Goal: Task Accomplishment & Management: Complete application form

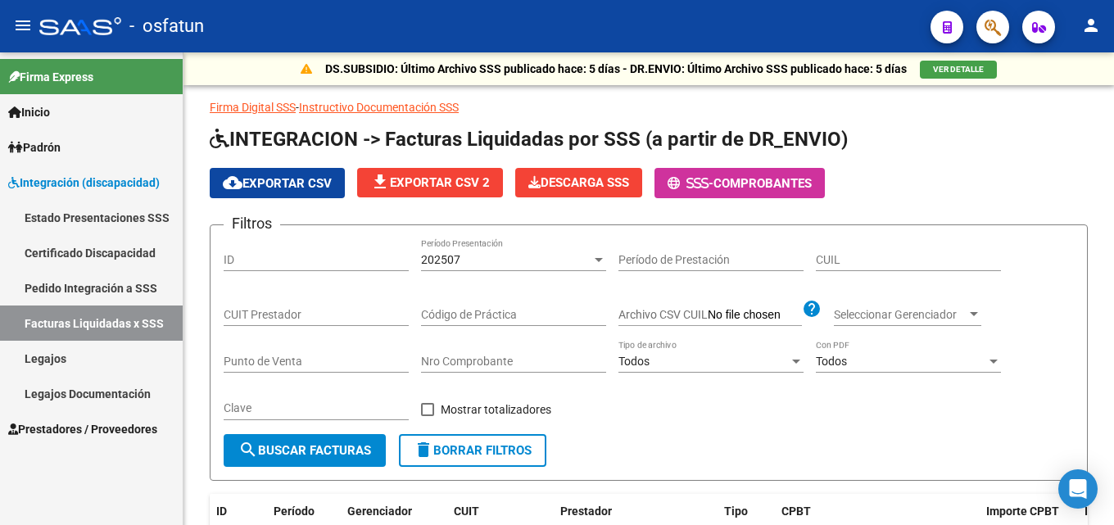
click at [81, 432] on span "Prestadores / Proveedores" at bounding box center [82, 429] width 149 height 18
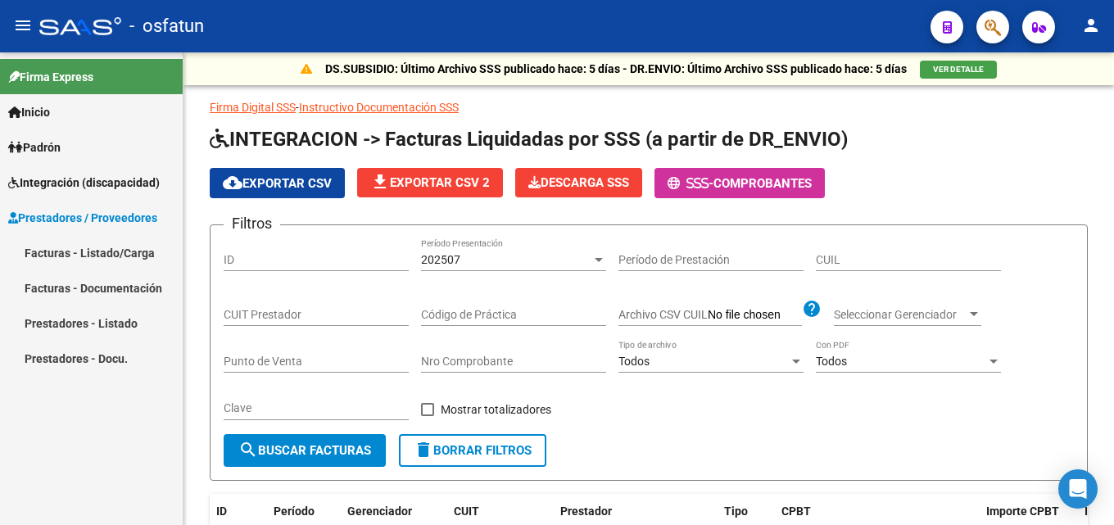
click at [96, 279] on link "Facturas - Documentación" at bounding box center [91, 287] width 183 height 35
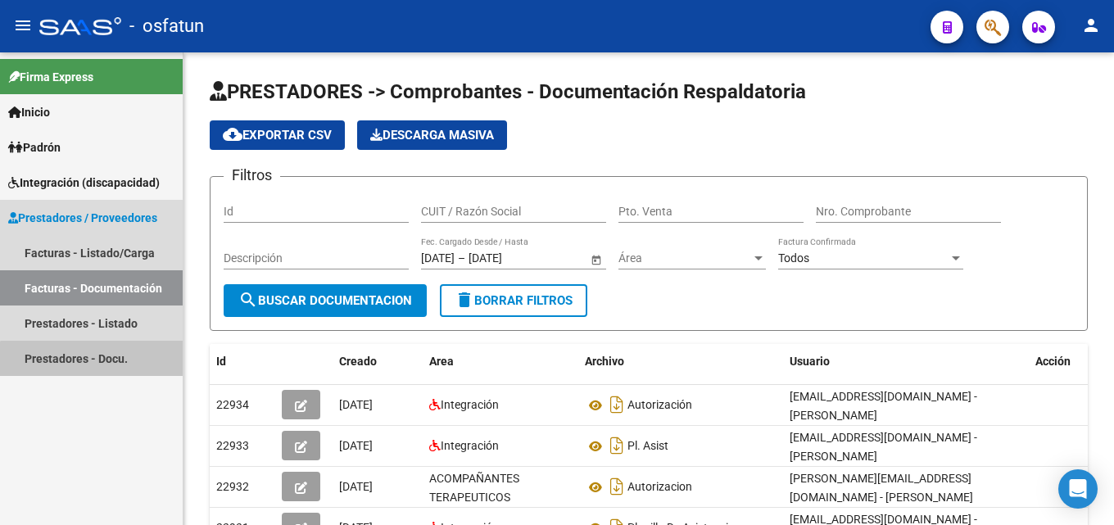
click at [96, 364] on link "Prestadores - Docu." at bounding box center [91, 358] width 183 height 35
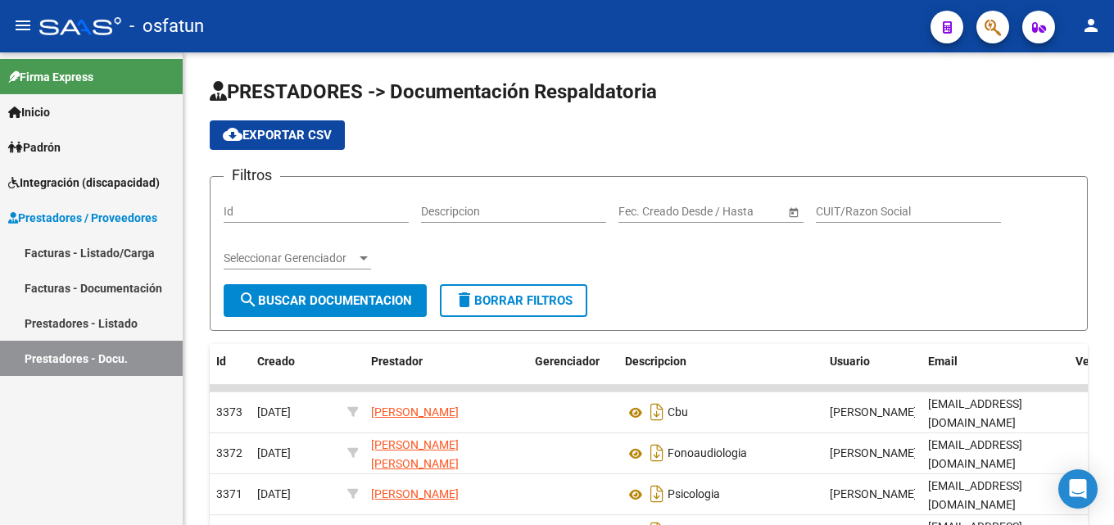
click at [75, 323] on link "Prestadores - Listado" at bounding box center [91, 323] width 183 height 35
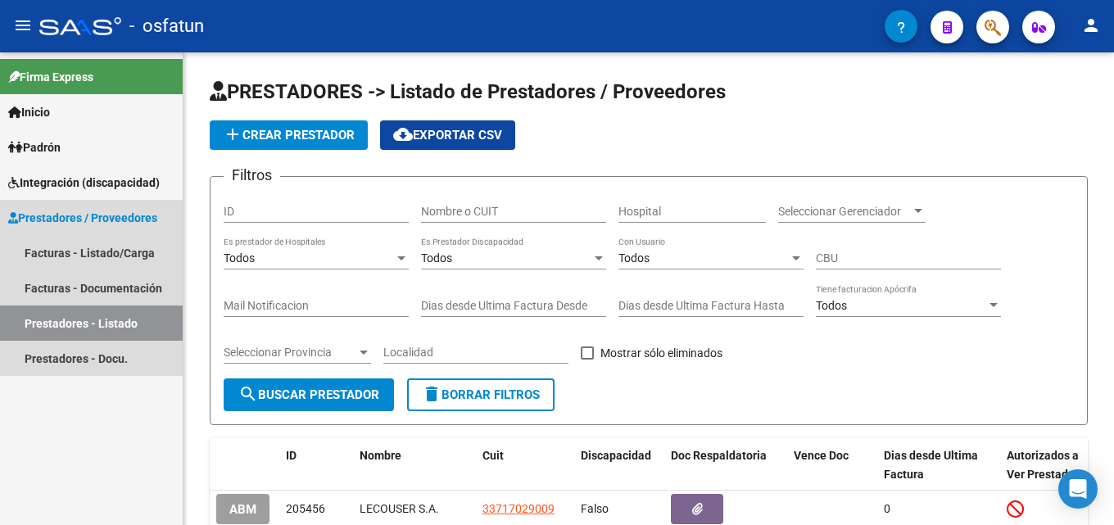
click at [119, 217] on span "Prestadores / Proveedores" at bounding box center [82, 218] width 149 height 18
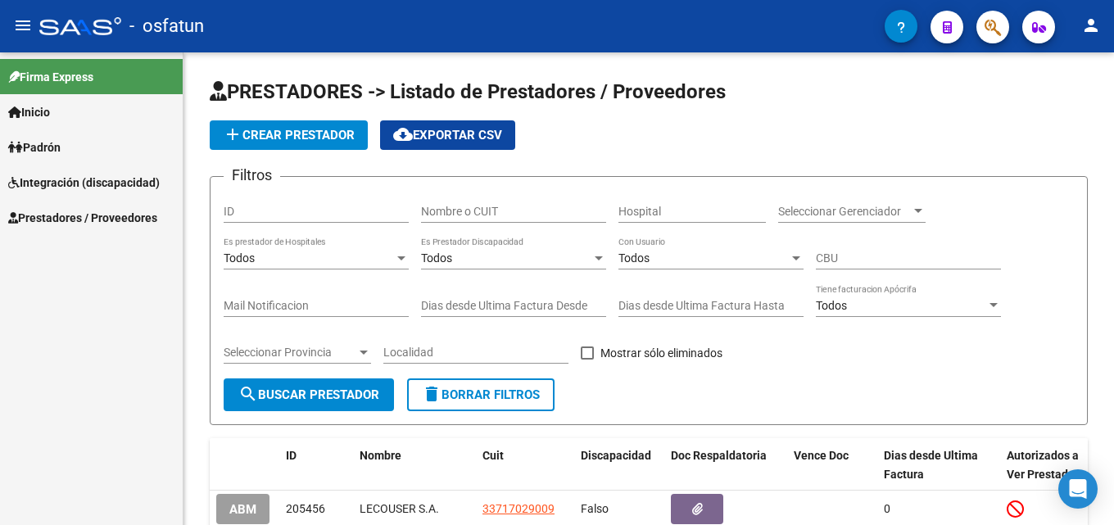
click at [100, 223] on span "Prestadores / Proveedores" at bounding box center [82, 218] width 149 height 18
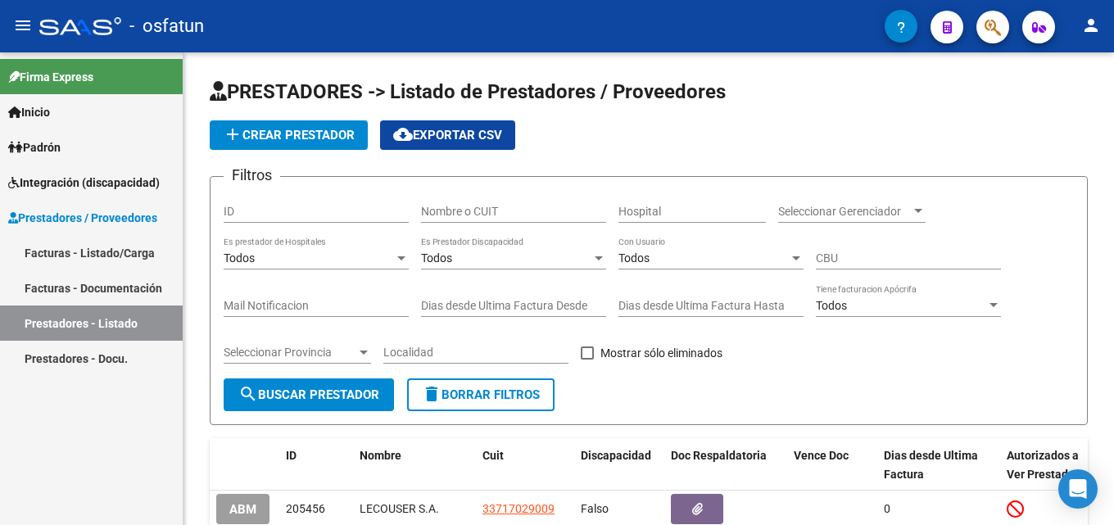
click at [100, 255] on link "Facturas - Listado/Carga" at bounding box center [91, 252] width 183 height 35
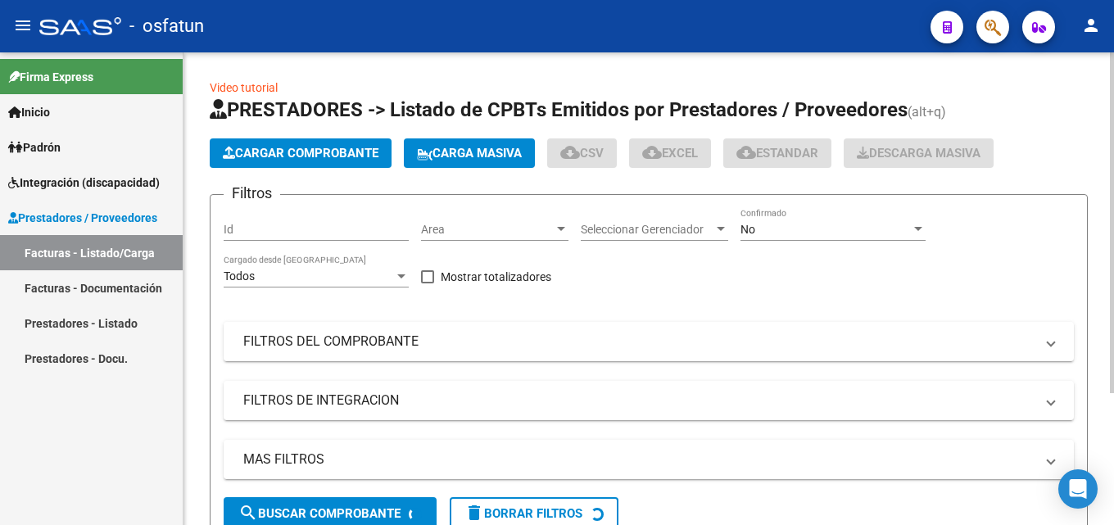
click at [312, 150] on span "Cargar Comprobante" at bounding box center [301, 153] width 156 height 15
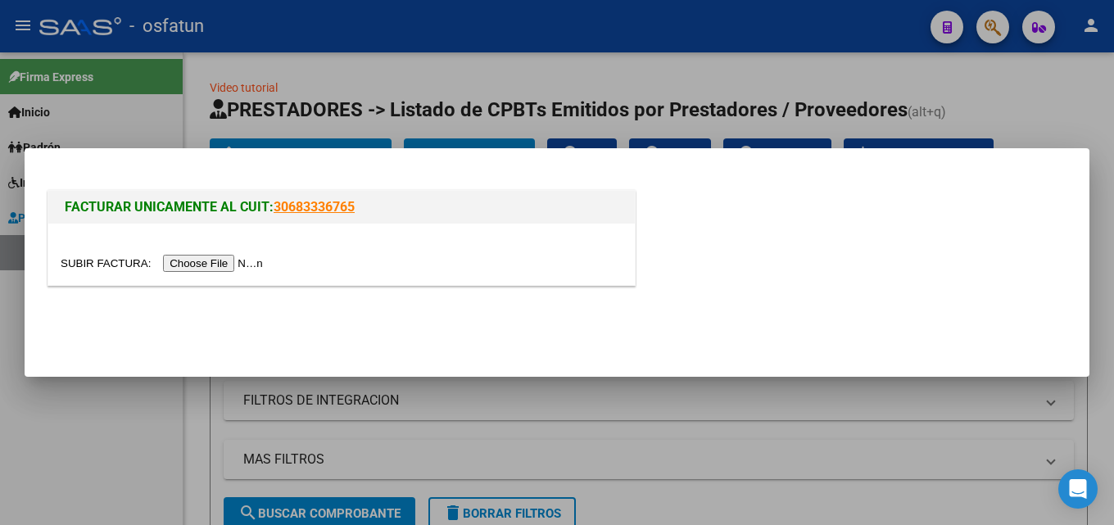
click at [238, 258] on input "file" at bounding box center [164, 263] width 207 height 17
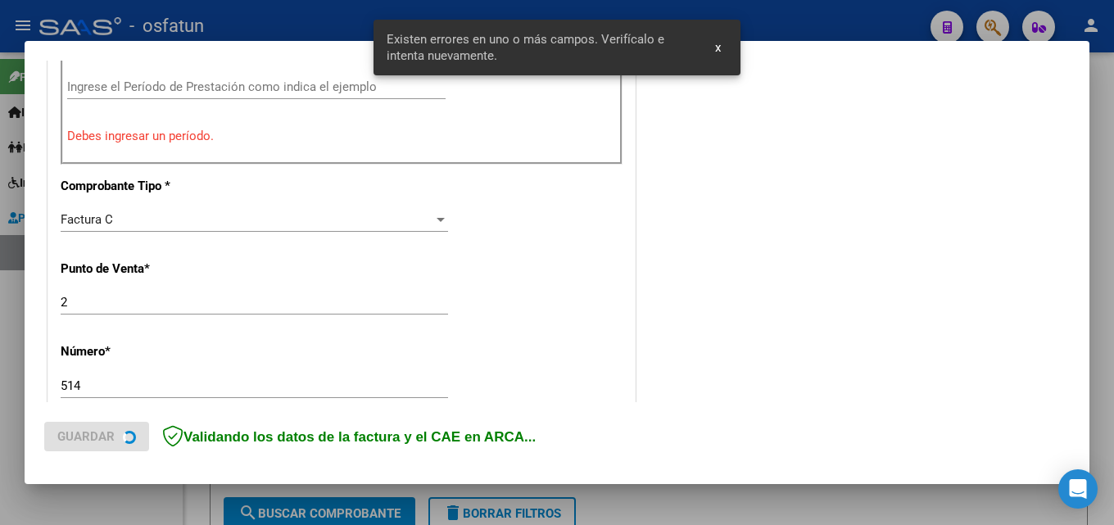
scroll to position [480, 0]
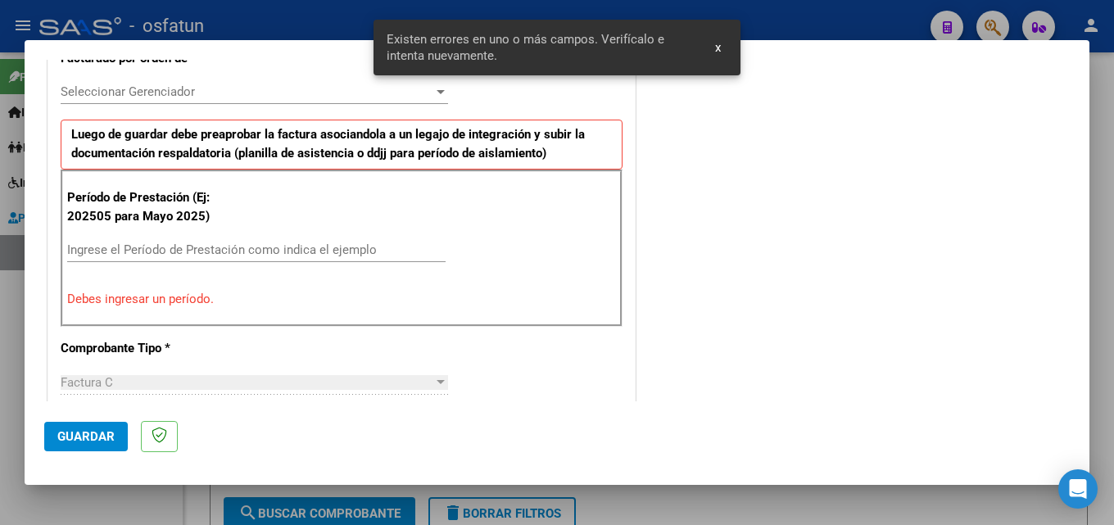
click at [225, 249] on input "Ingrese el Período de Prestación como indica el ejemplo" at bounding box center [256, 250] width 379 height 15
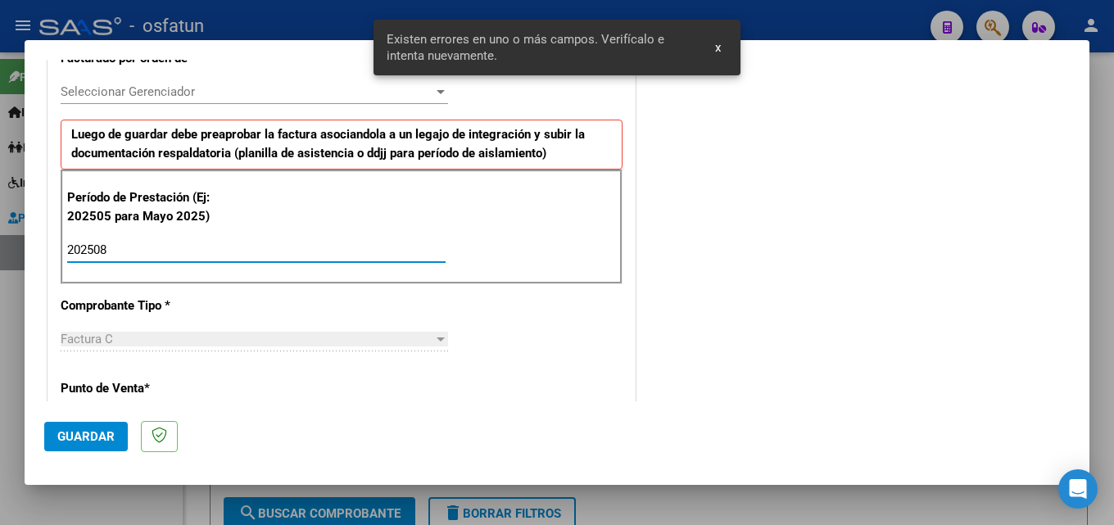
type input "202508"
click at [65, 447] on button "Guardar" at bounding box center [86, 437] width 84 height 30
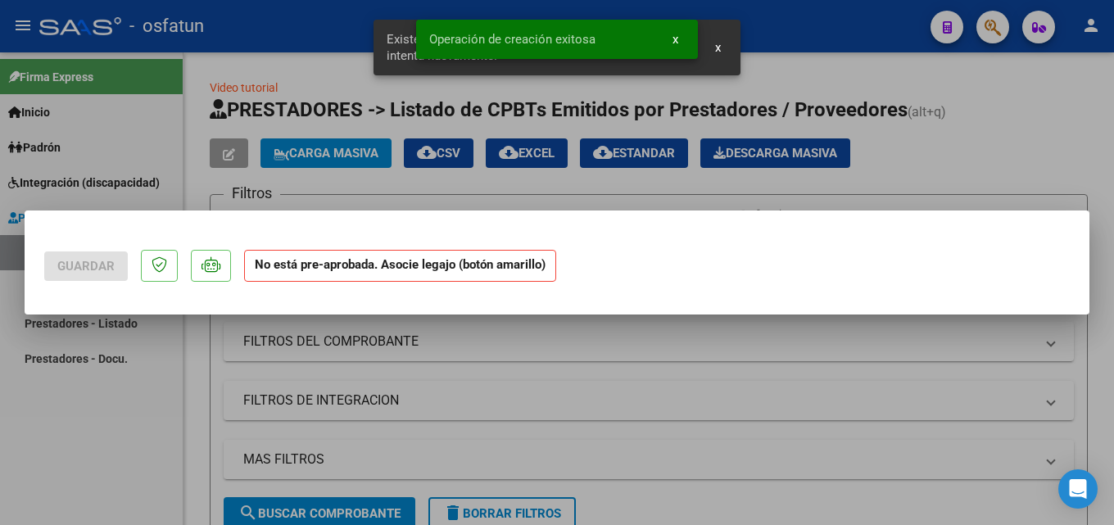
scroll to position [0, 0]
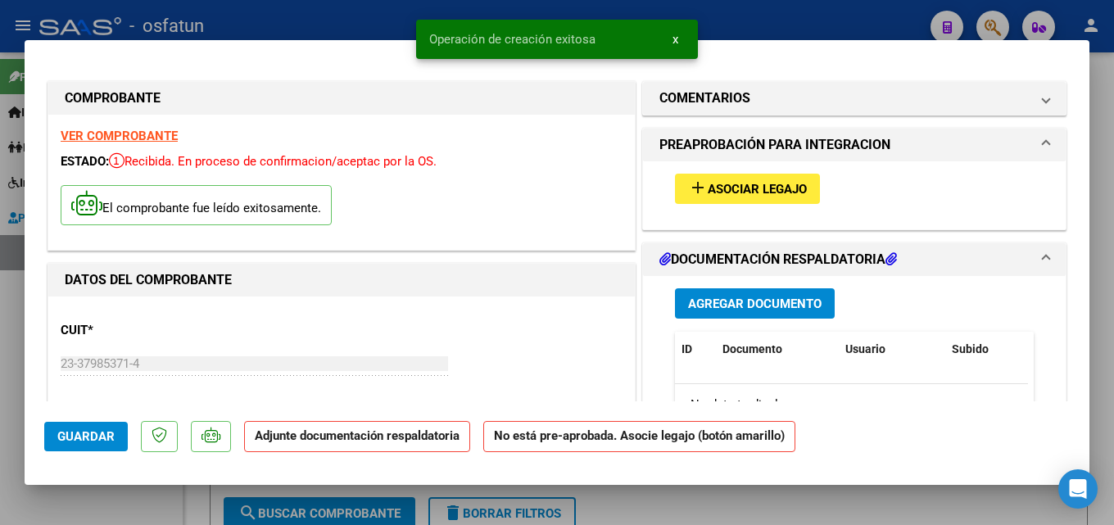
click at [741, 300] on span "Agregar Documento" at bounding box center [755, 304] width 134 height 15
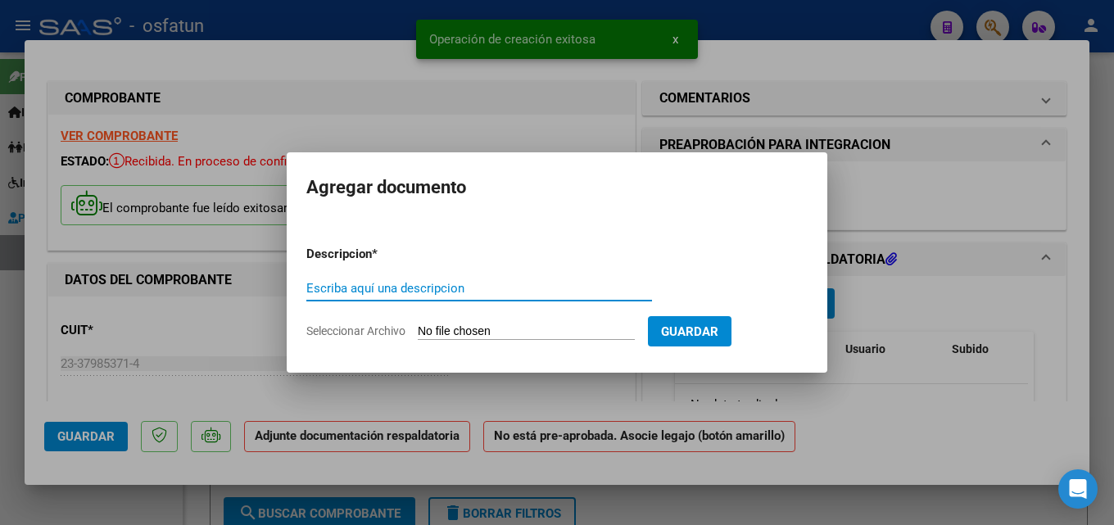
click at [367, 287] on input "Escriba aquí una descripcion" at bounding box center [479, 288] width 346 height 15
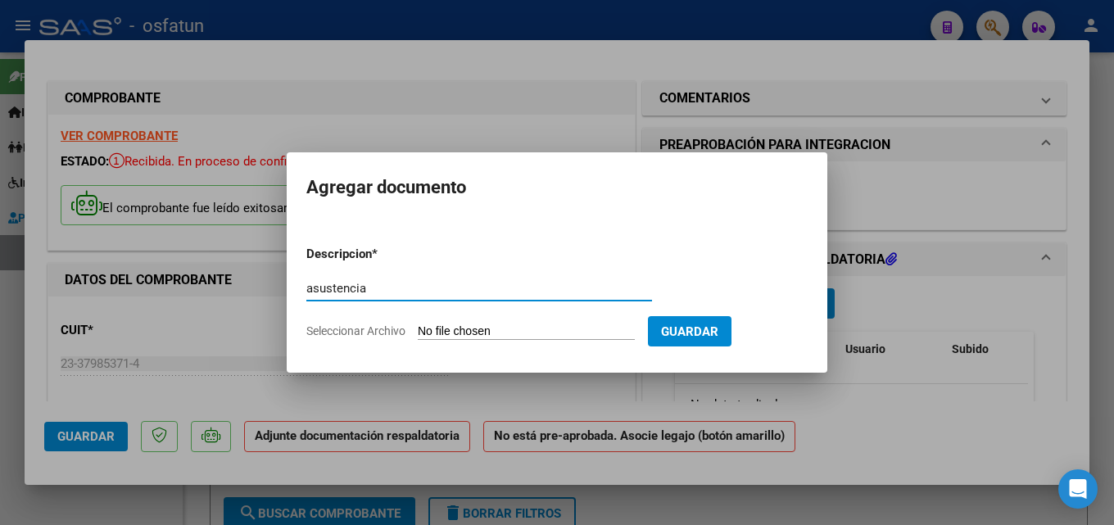
drag, startPoint x: 320, startPoint y: 297, endPoint x: 310, endPoint y: 286, distance: 15.7
drag, startPoint x: 310, startPoint y: 286, endPoint x: 644, endPoint y: 305, distance: 334.9
click at [644, 305] on div "asustencia Escriba aquí una descripcion" at bounding box center [479, 296] width 346 height 40
drag, startPoint x: 358, startPoint y: 292, endPoint x: 323, endPoint y: 291, distance: 35.2
click at [317, 278] on div "asustencia Escriba aquí una descripcion" at bounding box center [479, 288] width 346 height 25
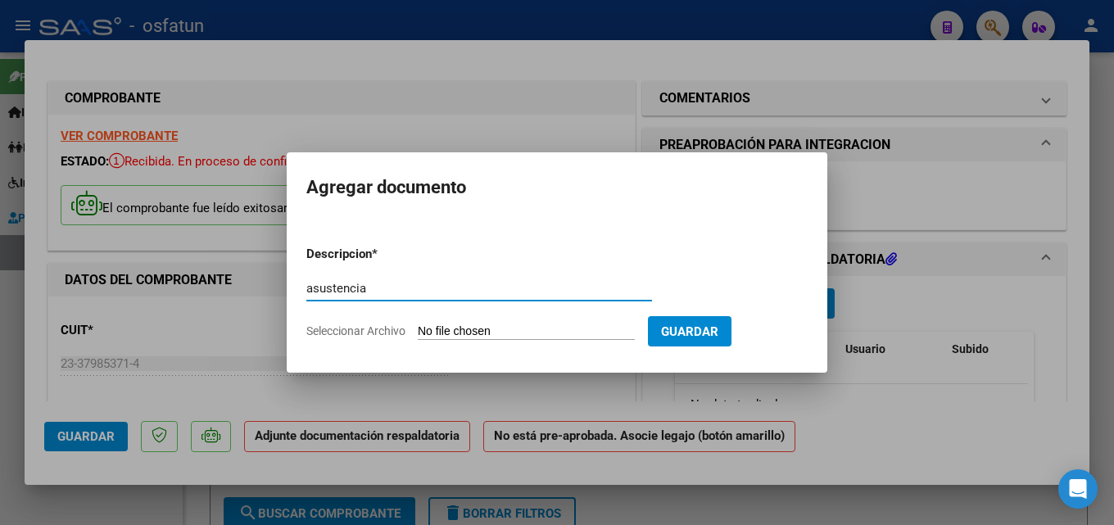
drag, startPoint x: 334, startPoint y: 284, endPoint x: 457, endPoint y: 279, distance: 123.8
click at [626, 282] on input "asustencia" at bounding box center [479, 288] width 346 height 15
click at [325, 285] on input "asustencia" at bounding box center [479, 288] width 346 height 15
type input "asistencia"
click at [533, 331] on input "Seleccionar Archivo" at bounding box center [526, 333] width 217 height 16
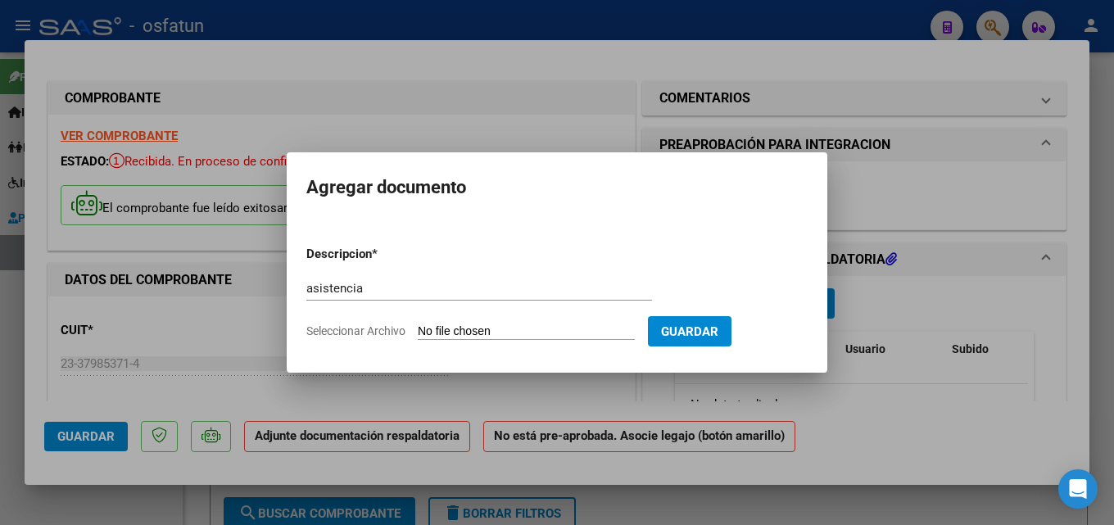
type input "C:\fakepath\[PERSON_NAME] asistencia.pdf"
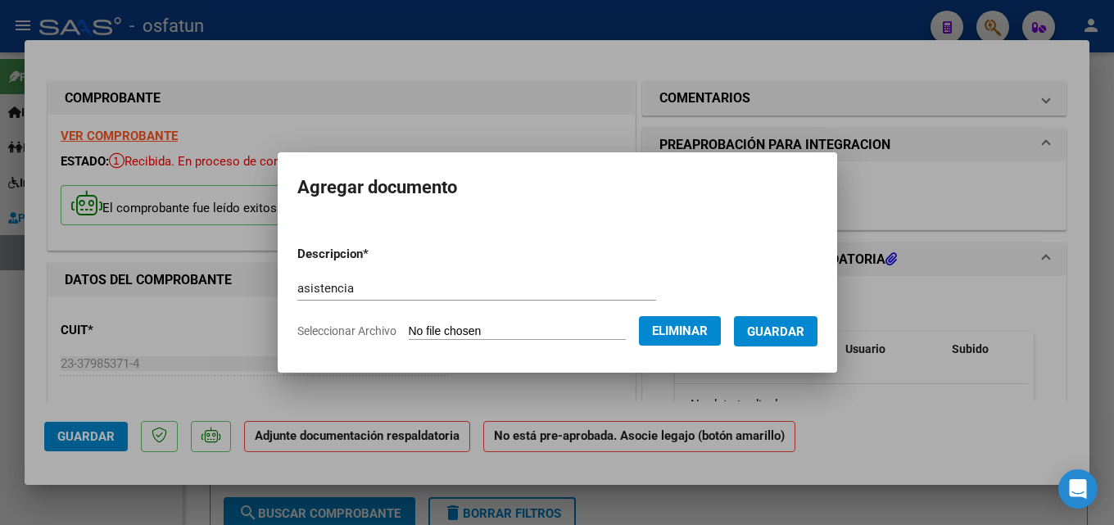
click at [793, 336] on span "Guardar" at bounding box center [775, 332] width 57 height 15
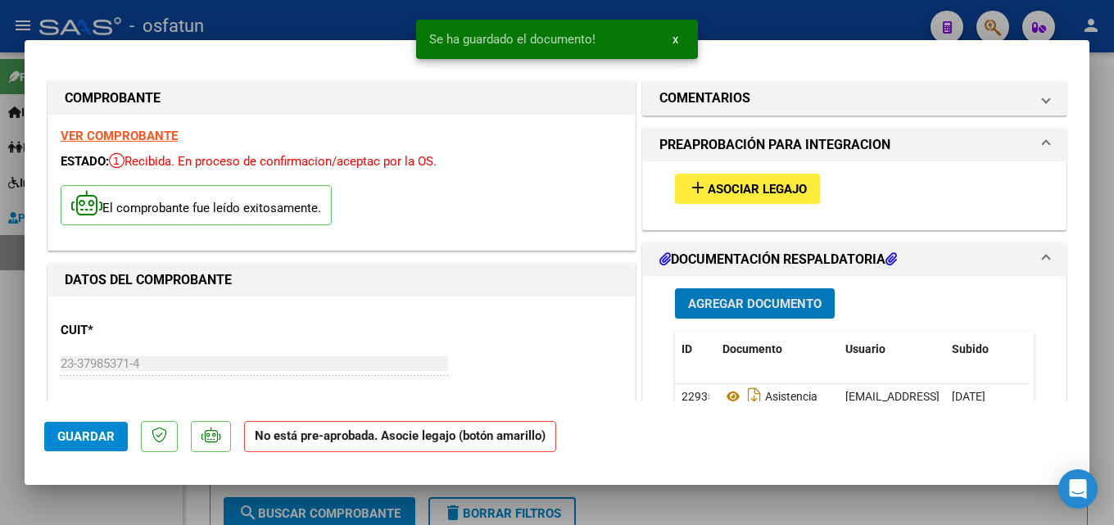
click at [742, 292] on button "Agregar Documento" at bounding box center [755, 303] width 160 height 30
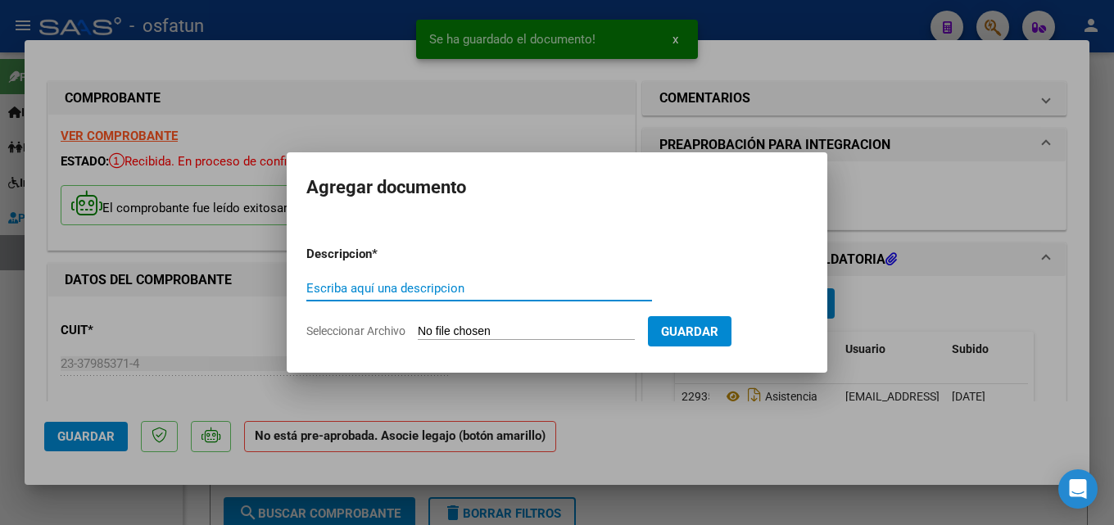
click at [474, 337] on input "Seleccionar Archivo" at bounding box center [526, 333] width 217 height 16
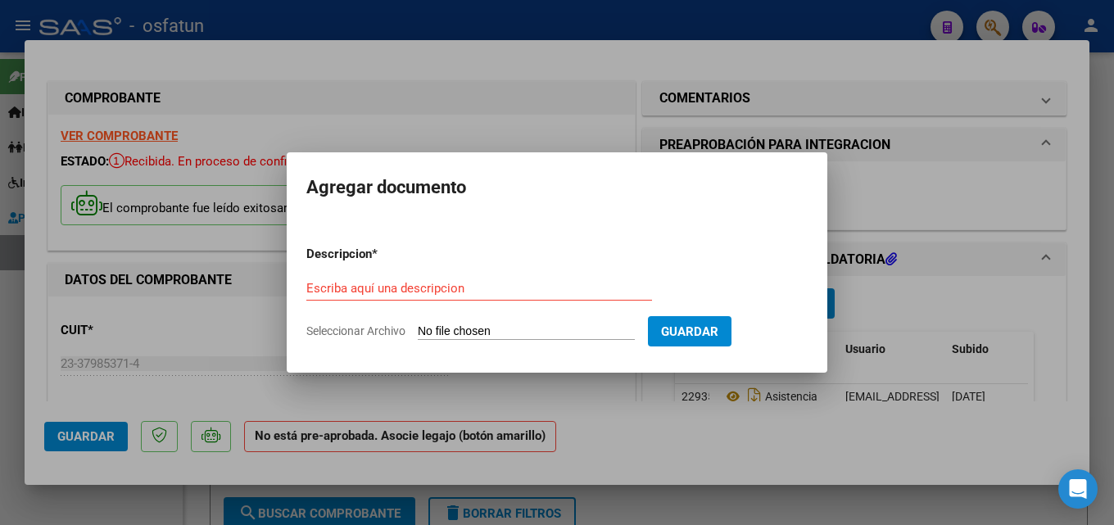
type input "C:\fakepath\order_3473525 Escurra [PERSON_NAME].pdf"
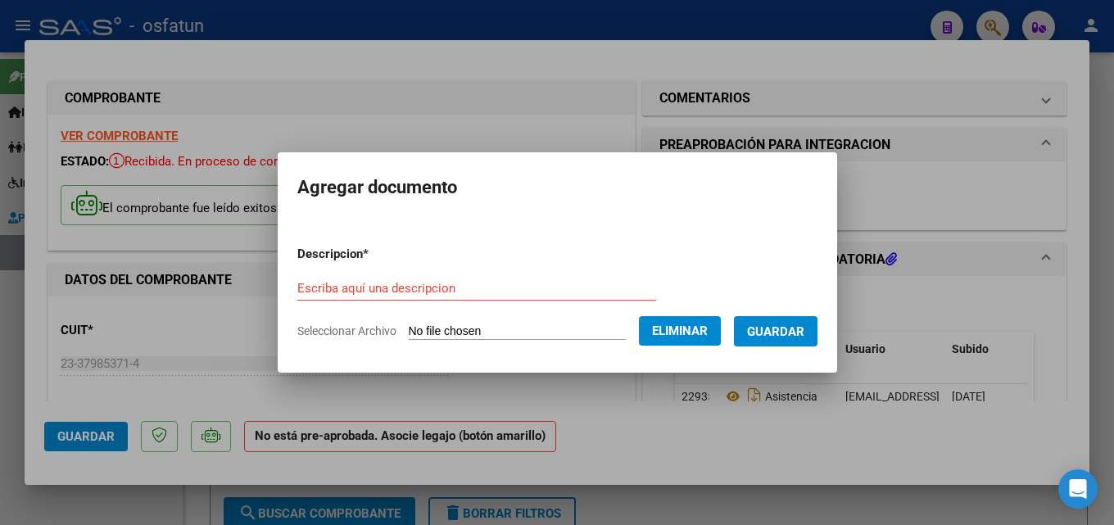
click at [370, 278] on div "Escriba aquí una descripcion" at bounding box center [476, 288] width 359 height 25
click at [373, 290] on input "Escriba aquí una descripcion" at bounding box center [476, 288] width 359 height 15
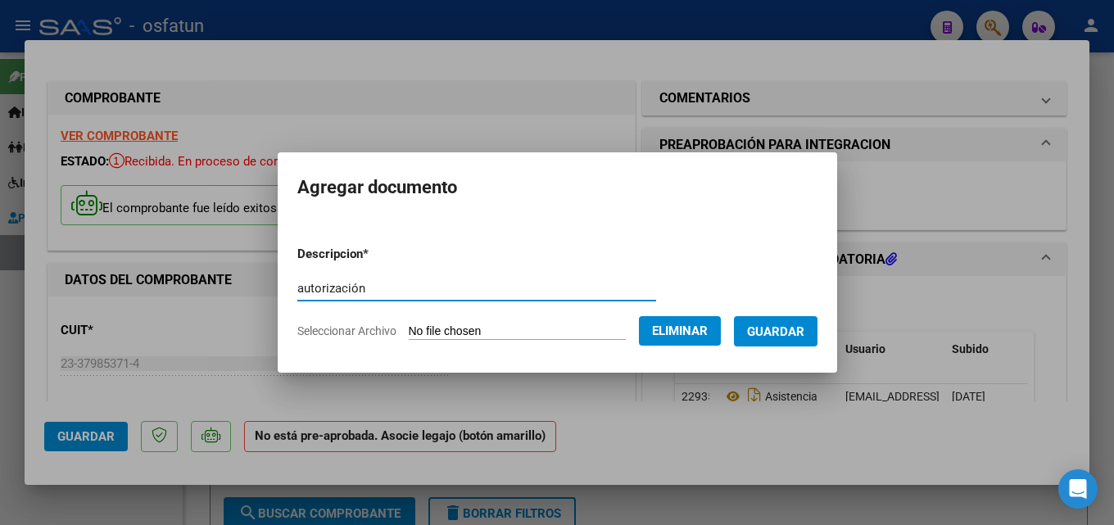
type input "autorización"
click at [793, 337] on span "Guardar" at bounding box center [775, 332] width 57 height 15
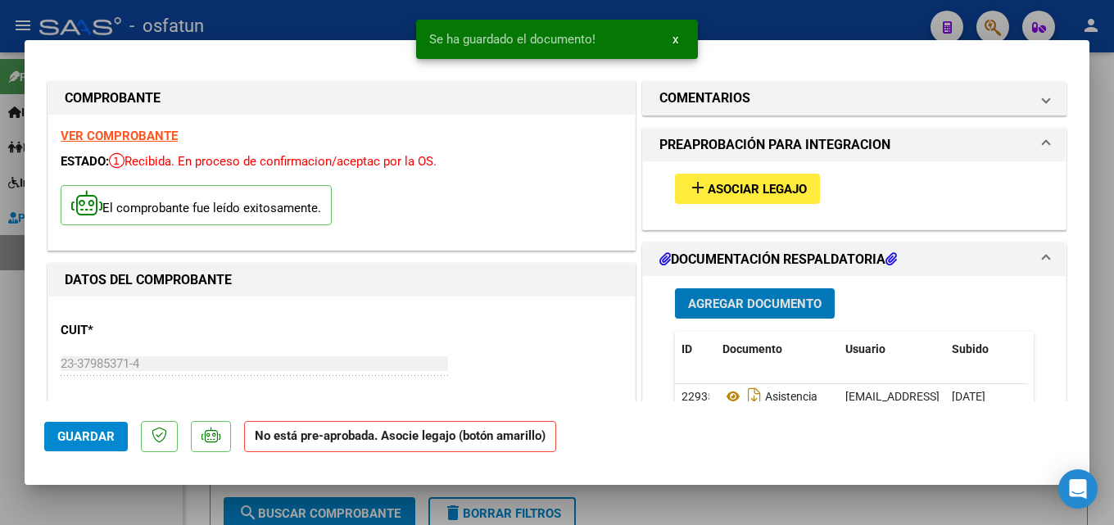
click at [728, 188] on span "Asociar Legajo" at bounding box center [757, 189] width 99 height 15
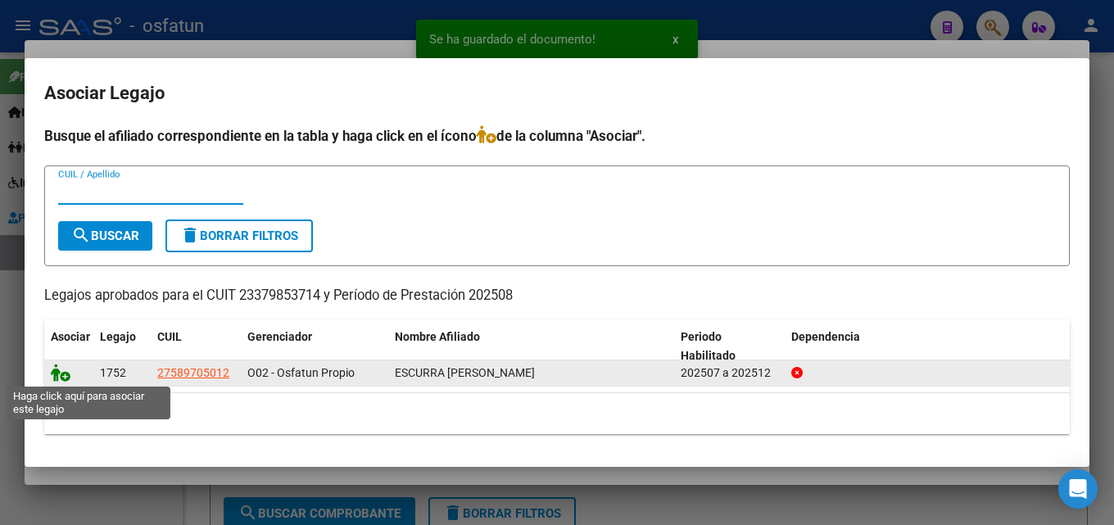
click at [63, 374] on icon at bounding box center [61, 373] width 20 height 18
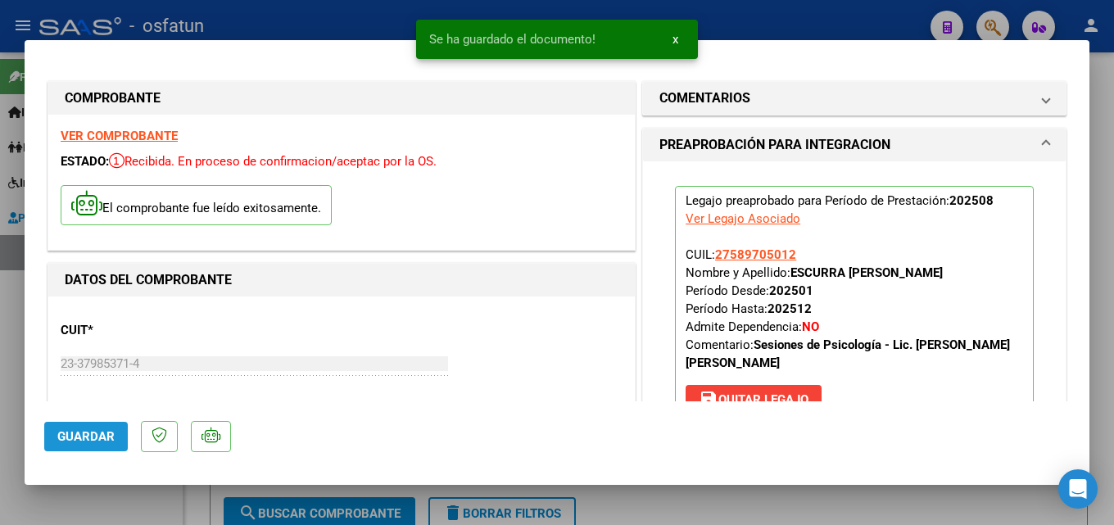
click at [107, 435] on span "Guardar" at bounding box center [85, 436] width 57 height 15
click at [782, 19] on div at bounding box center [557, 262] width 1114 height 525
type input "$ 0,00"
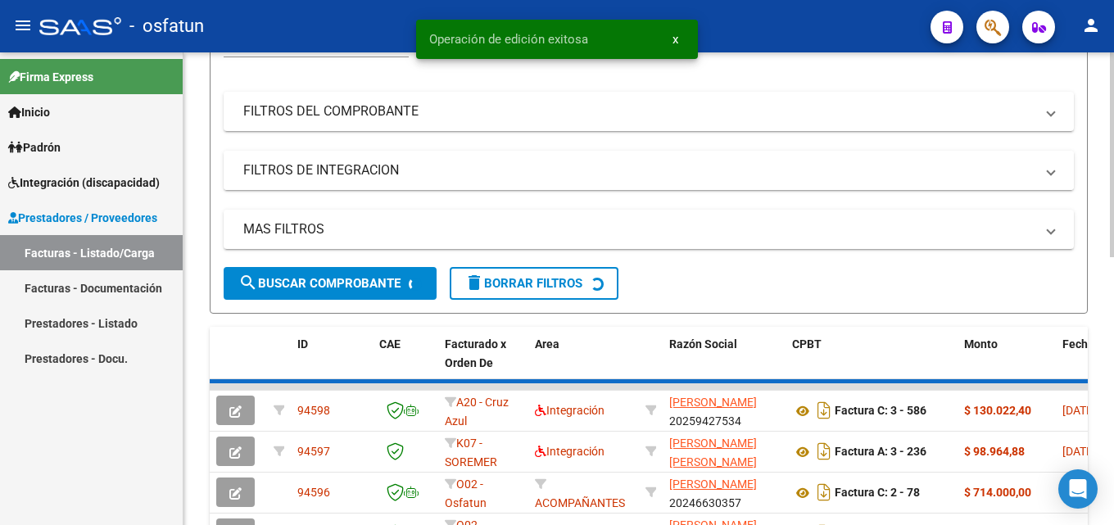
scroll to position [246, 0]
